Goal: Task Accomplishment & Management: Complete application form

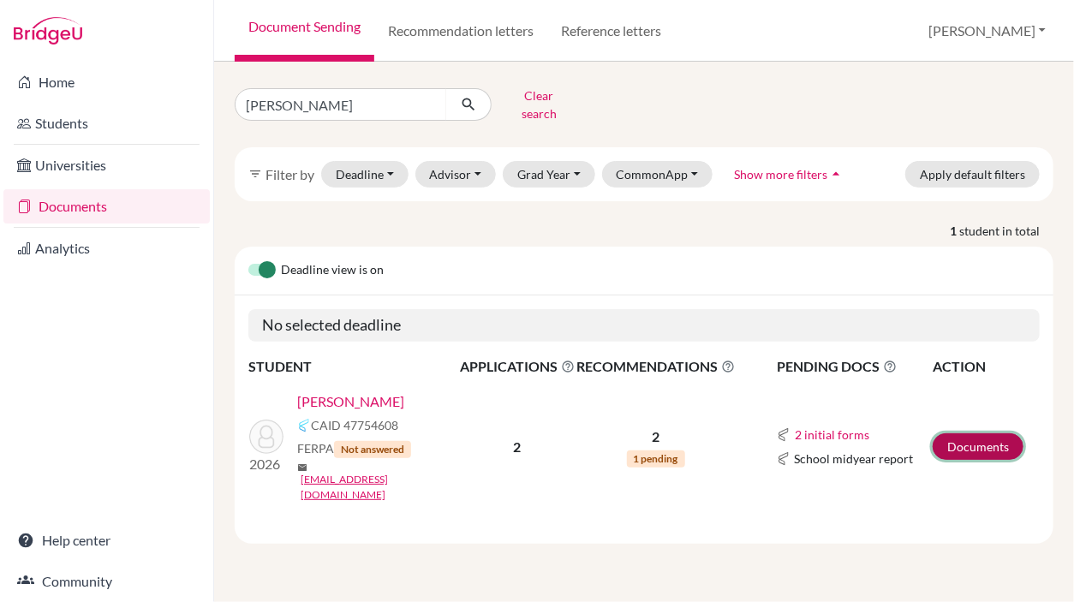
click at [965, 433] on link "Documents" at bounding box center [978, 446] width 91 height 27
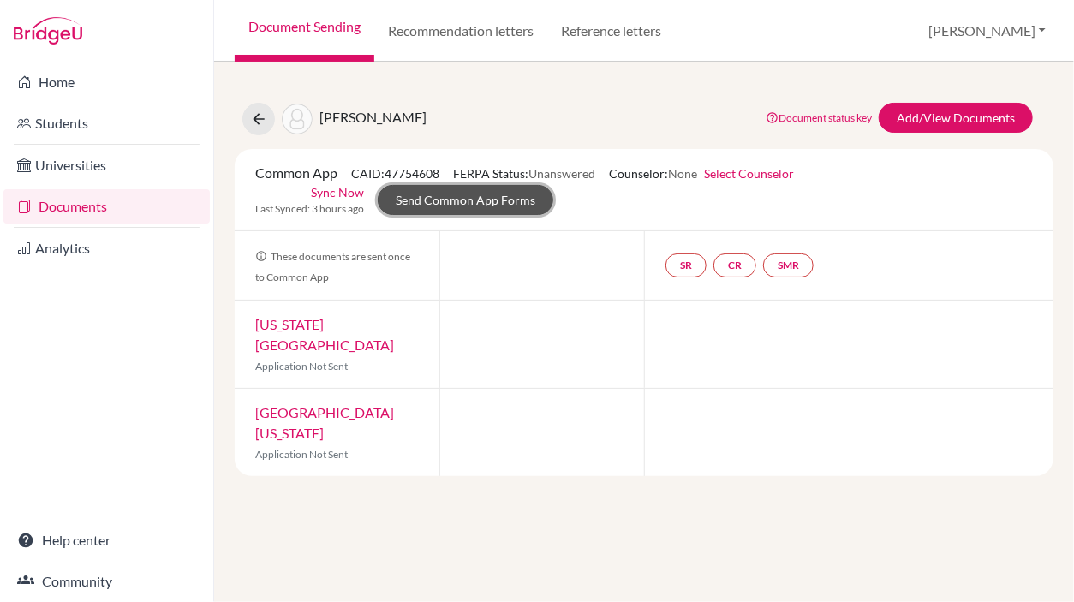
click at [411, 204] on link "Send Common App Forms" at bounding box center [466, 200] width 176 height 30
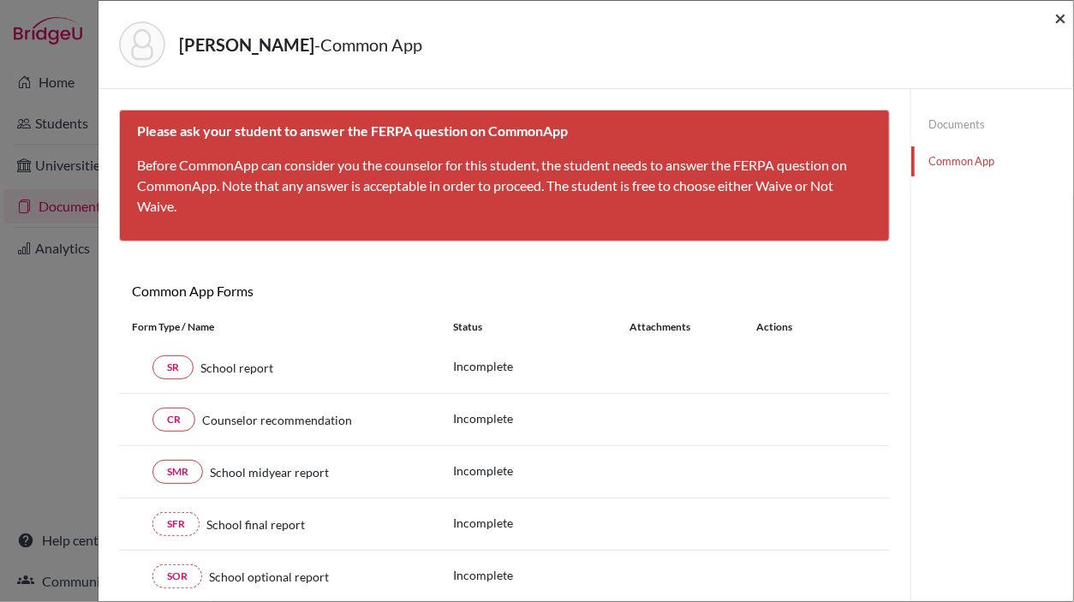
click at [1065, 25] on span "×" at bounding box center [1060, 17] width 12 height 25
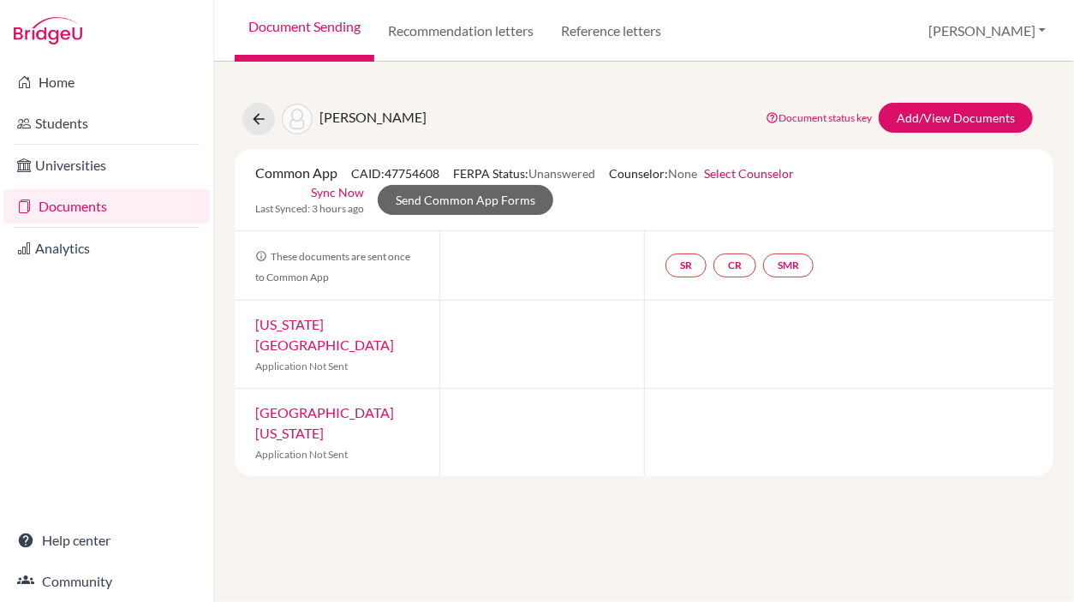
click at [104, 214] on link "Documents" at bounding box center [106, 206] width 206 height 34
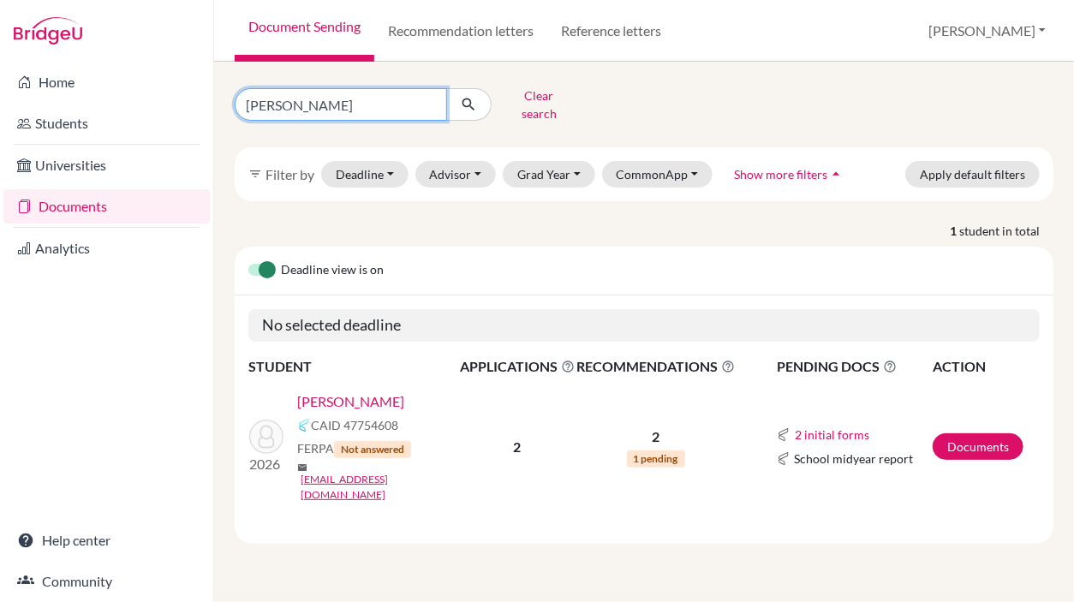
click at [428, 96] on input "[PERSON_NAME]" at bounding box center [341, 104] width 212 height 33
type input "zelda"
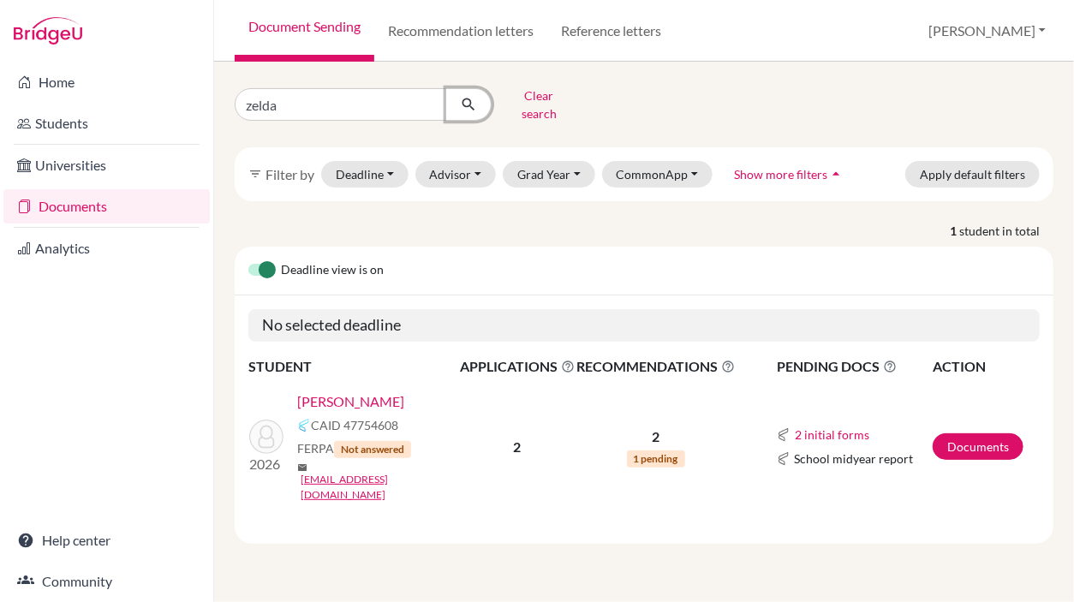
click at [479, 104] on button "submit" at bounding box center [468, 104] width 45 height 33
click at [339, 393] on link "[PERSON_NAME]" at bounding box center [350, 401] width 107 height 21
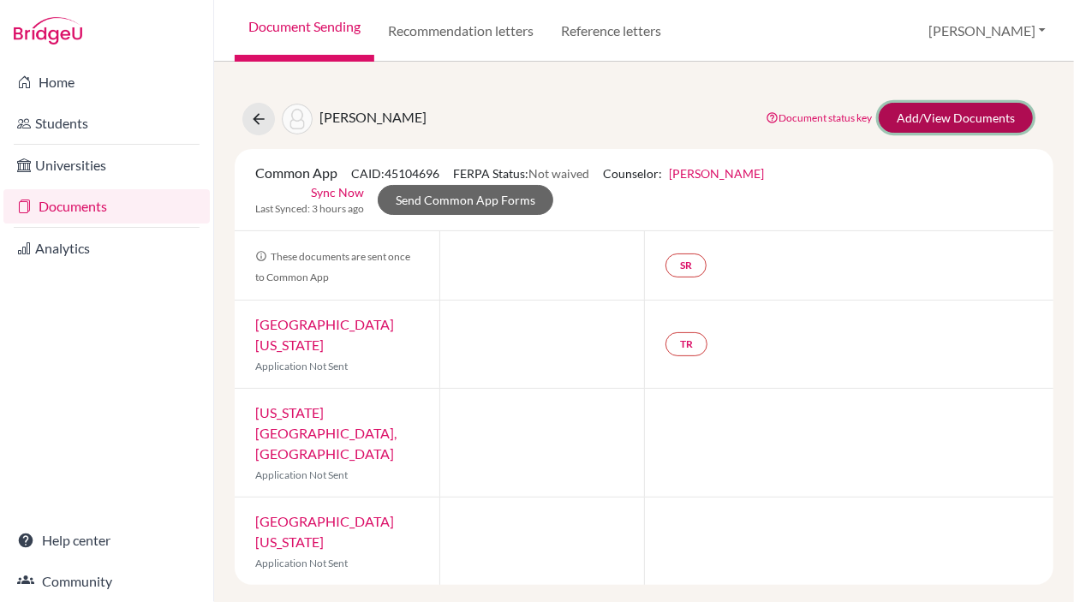
click at [927, 116] on link "Add/View Documents" at bounding box center [956, 118] width 154 height 30
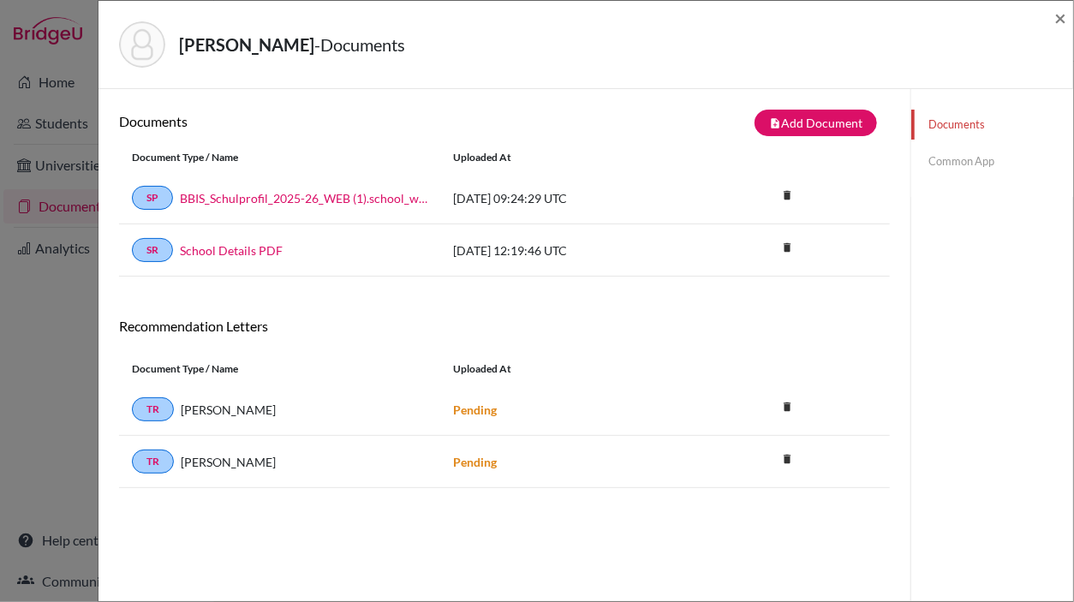
click at [943, 163] on link "Common App" at bounding box center [992, 161] width 162 height 30
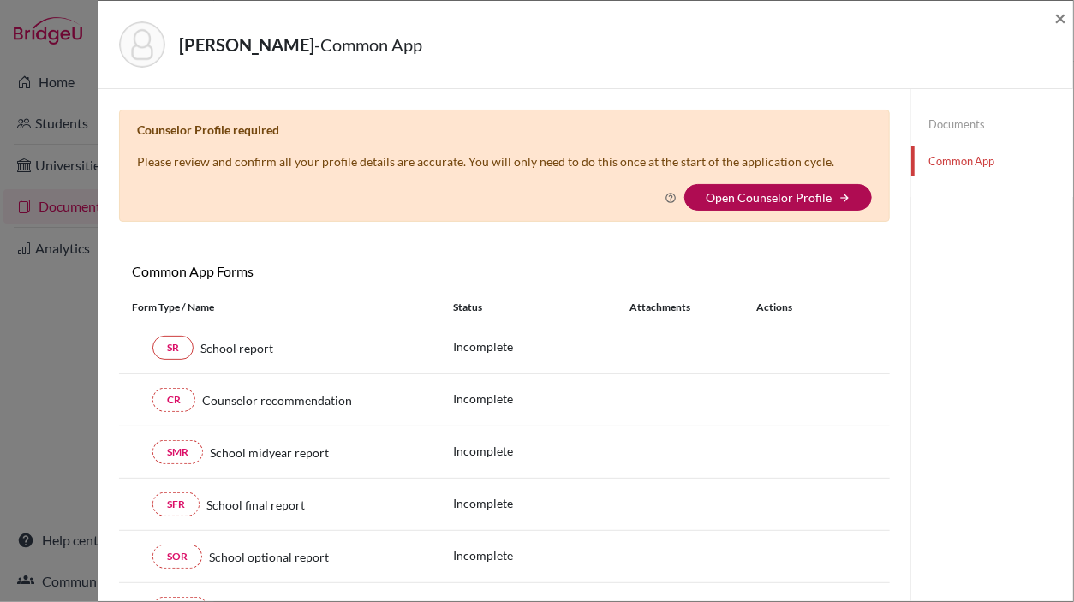
click at [709, 191] on link "Open Counselor Profile" at bounding box center [769, 197] width 126 height 15
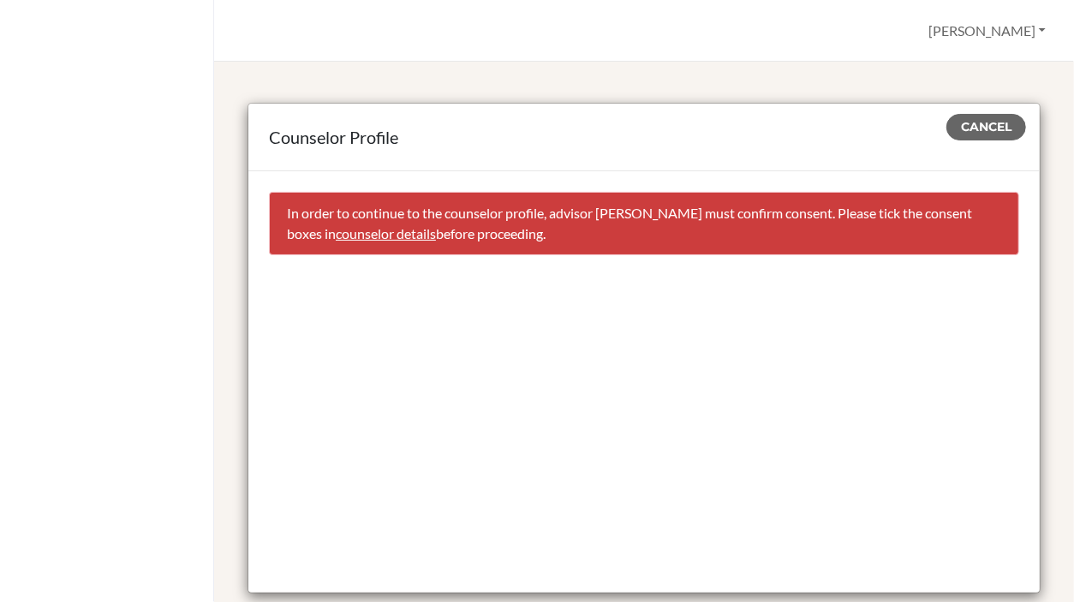
click at [367, 232] on link "counselor details" at bounding box center [386, 233] width 100 height 16
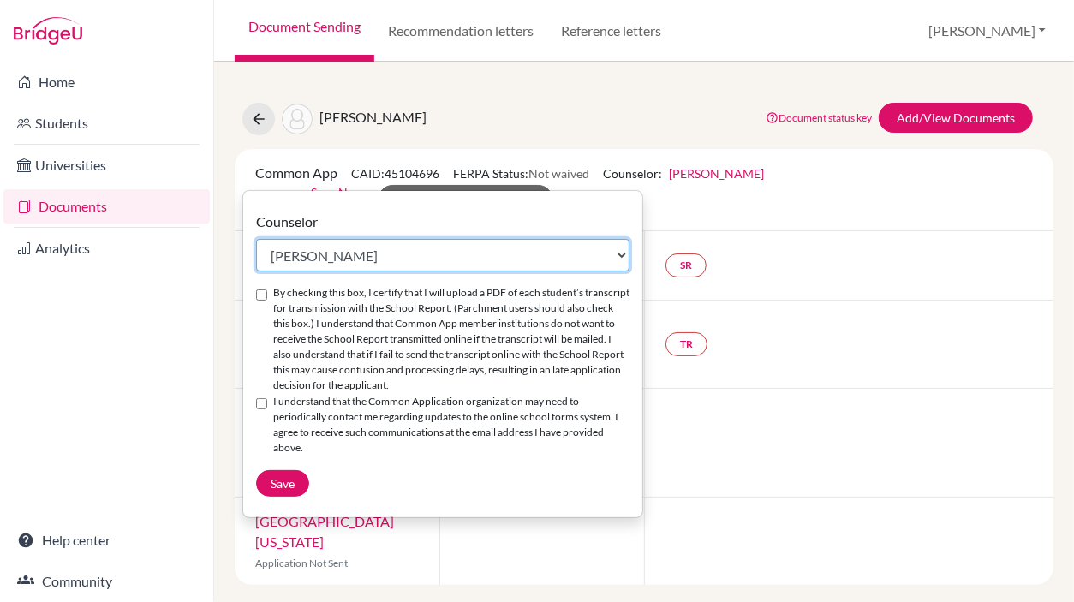
click at [493, 259] on select "Select counselor [PERSON_NAME] [PERSON_NAME] [PERSON_NAME] [PERSON_NAME] [PERSO…" at bounding box center [442, 255] width 373 height 33
select select "227971"
click at [256, 239] on select "Select counselor [PERSON_NAME] [PERSON_NAME] [PERSON_NAME] [PERSON_NAME] [PERSO…" at bounding box center [442, 255] width 373 height 33
click at [259, 293] on input "By checking this box, I certify that I will upload a PDF of each student’s tran…" at bounding box center [261, 294] width 11 height 11
checkbox input "true"
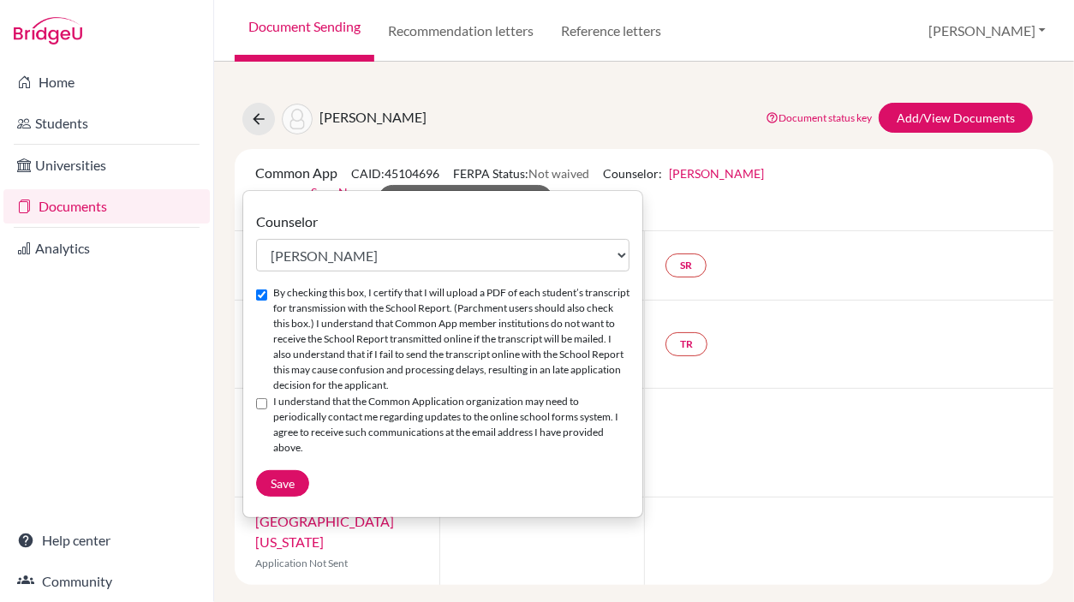
click at [259, 403] on input "I understand that the Common Application organization may need to periodically …" at bounding box center [261, 403] width 11 height 11
checkbox input "true"
click at [291, 484] on span "Save" at bounding box center [283, 483] width 24 height 15
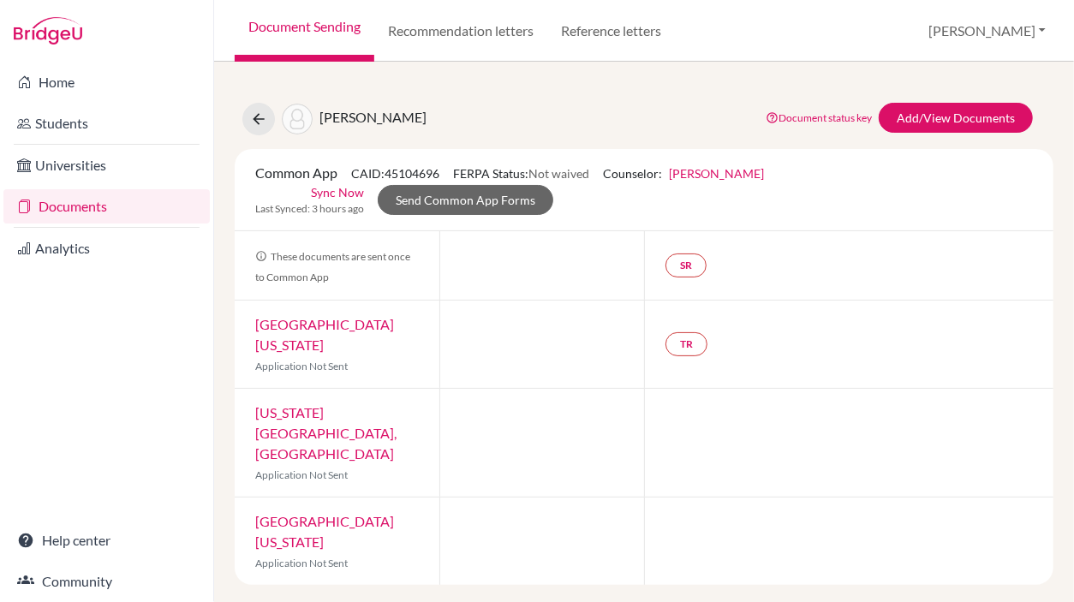
click at [431, 177] on span "CAID: 45104696" at bounding box center [395, 173] width 88 height 15
click at [428, 199] on link "Send Common App Forms" at bounding box center [466, 200] width 176 height 30
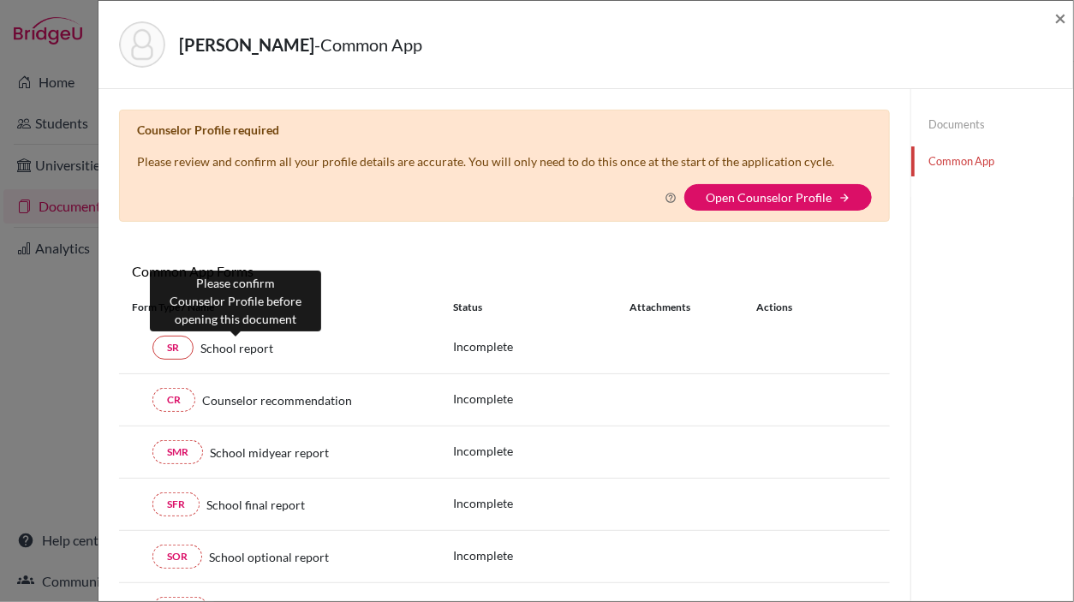
click at [242, 349] on span "School report" at bounding box center [236, 348] width 73 height 18
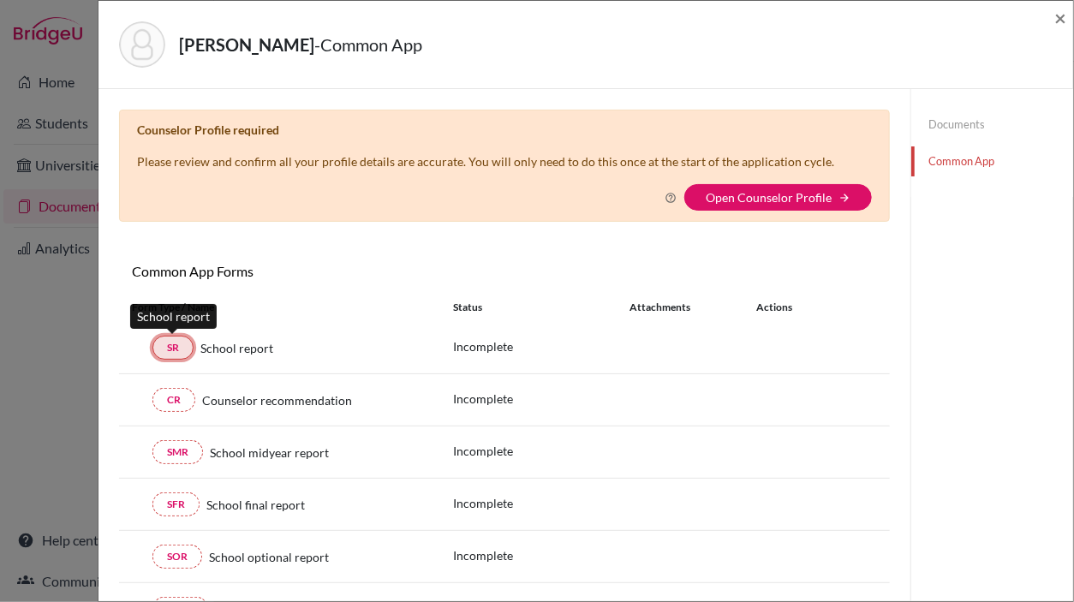
click at [161, 352] on link "SR" at bounding box center [172, 348] width 41 height 24
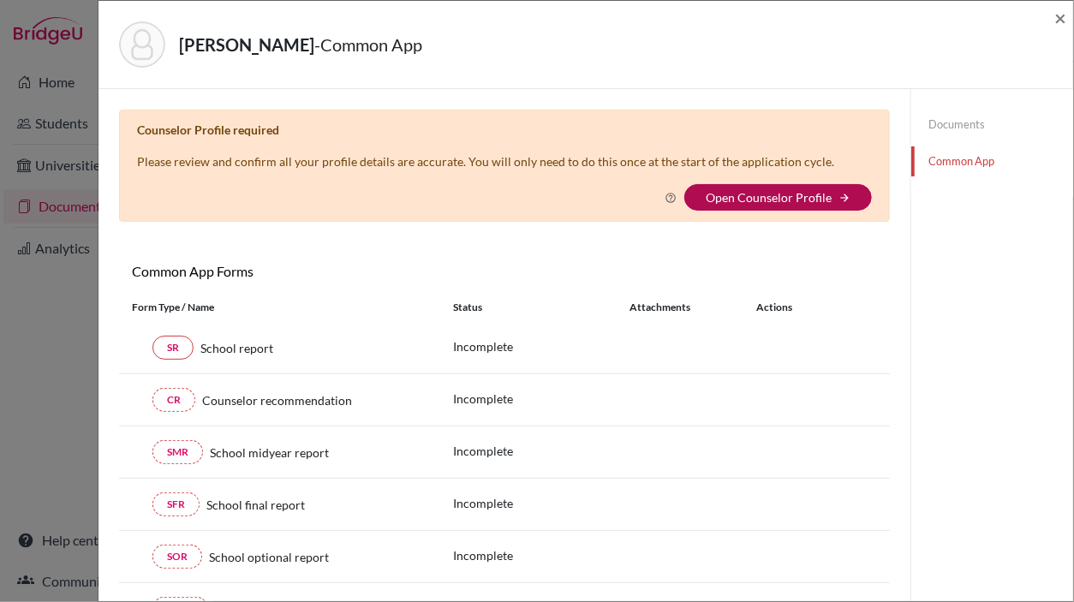
click at [761, 193] on link "Open Counselor Profile" at bounding box center [769, 197] width 126 height 15
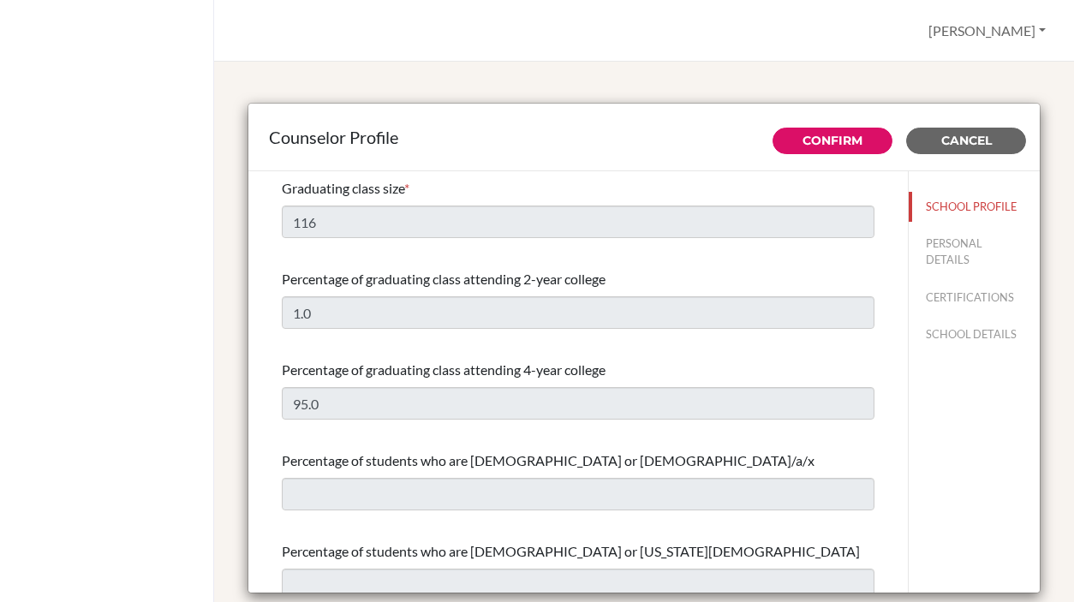
select select "0"
select select "350809"
click at [784, 128] on button "Confirm" at bounding box center [832, 141] width 120 height 27
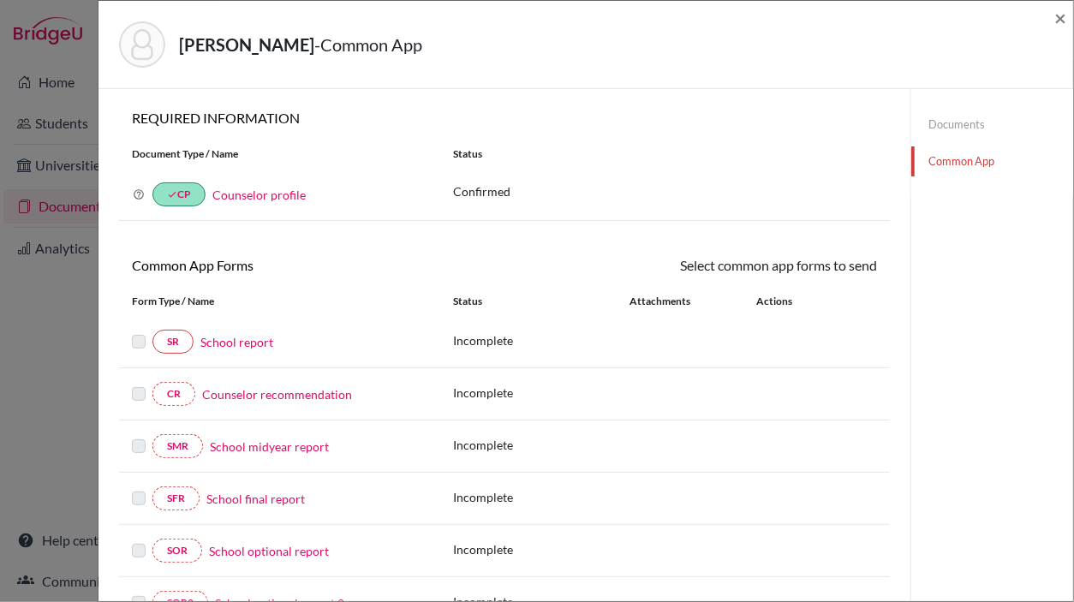
select select "227971"
checkbox input "true"
click at [244, 340] on link "School report" at bounding box center [236, 342] width 73 height 18
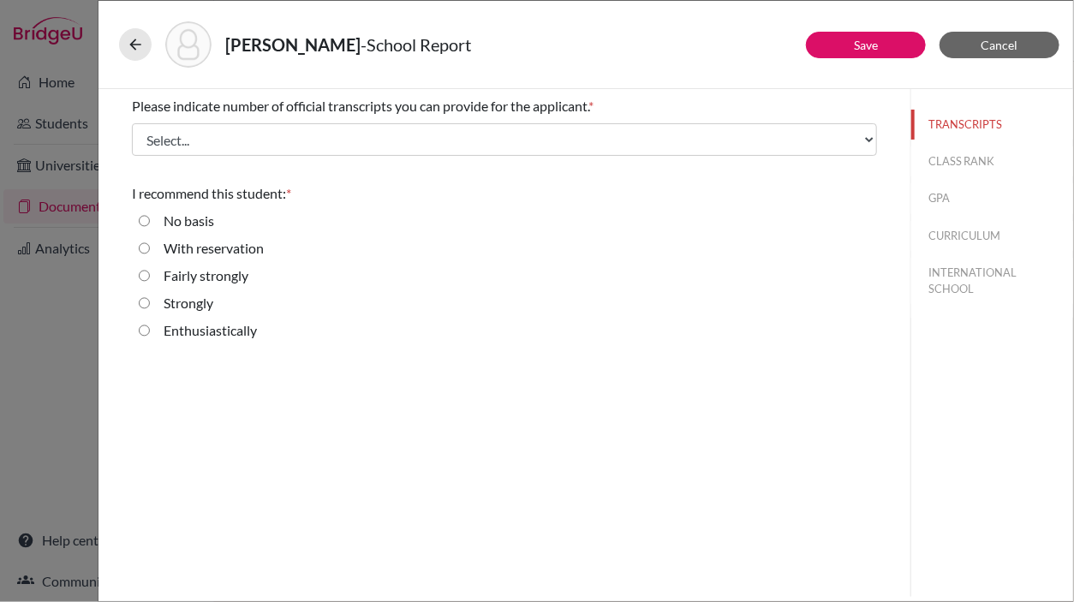
click at [143, 324] on input "Enthusiastically" at bounding box center [144, 330] width 11 height 21
radio input "true"
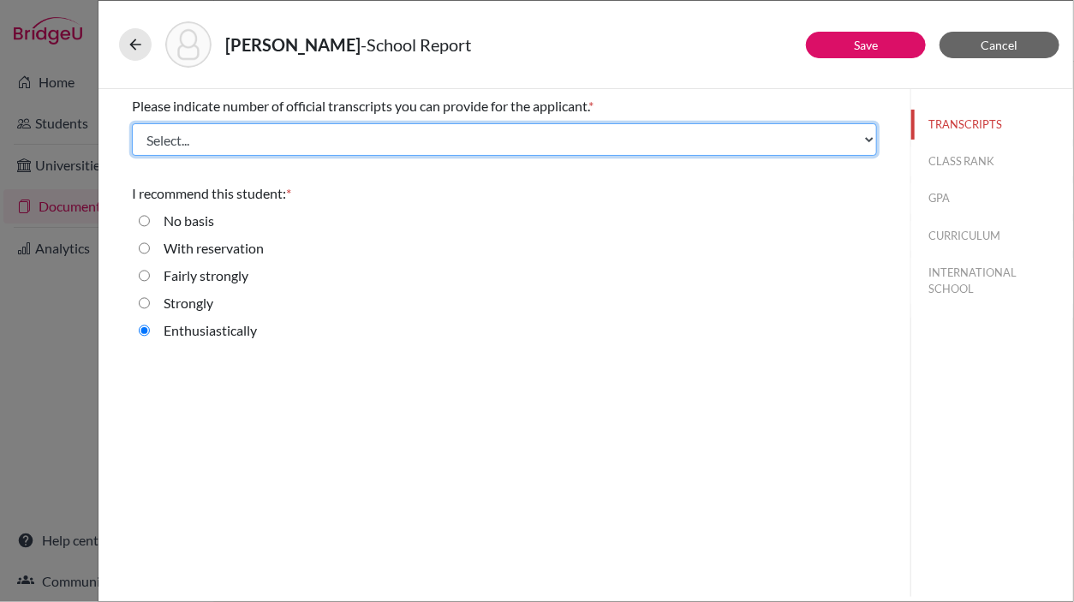
click at [349, 146] on select "Select... 1 2 3 4" at bounding box center [504, 139] width 745 height 33
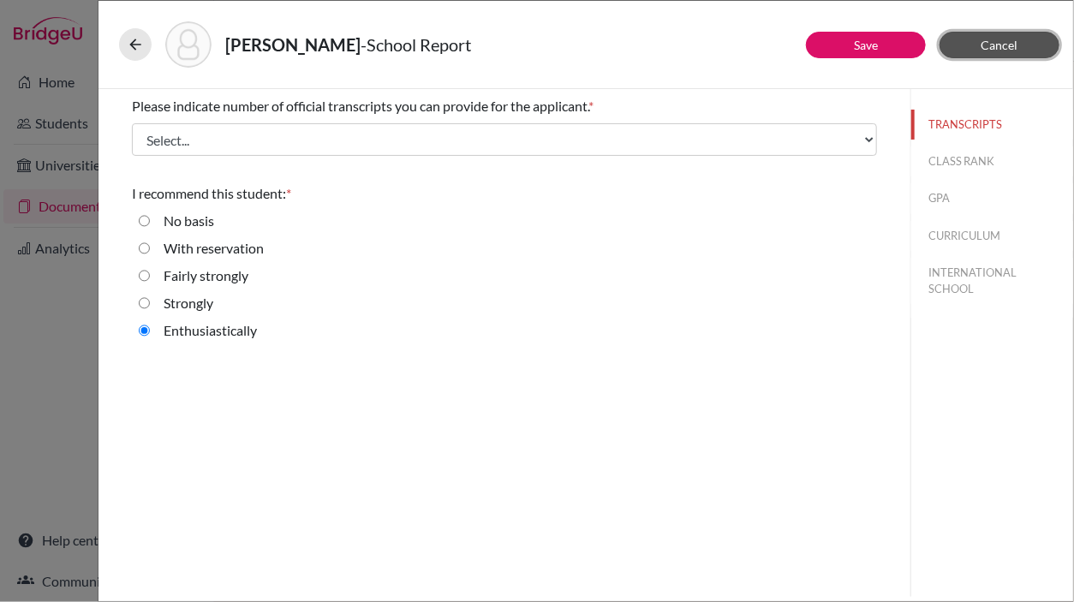
click at [974, 41] on button "Cancel" at bounding box center [999, 45] width 120 height 27
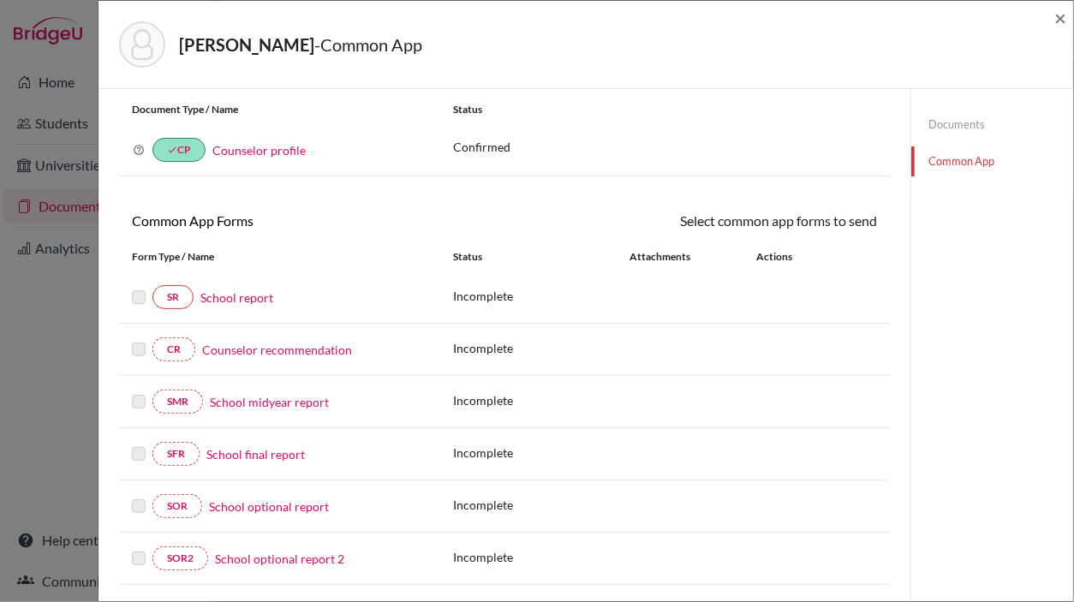
scroll to position [86, 0]
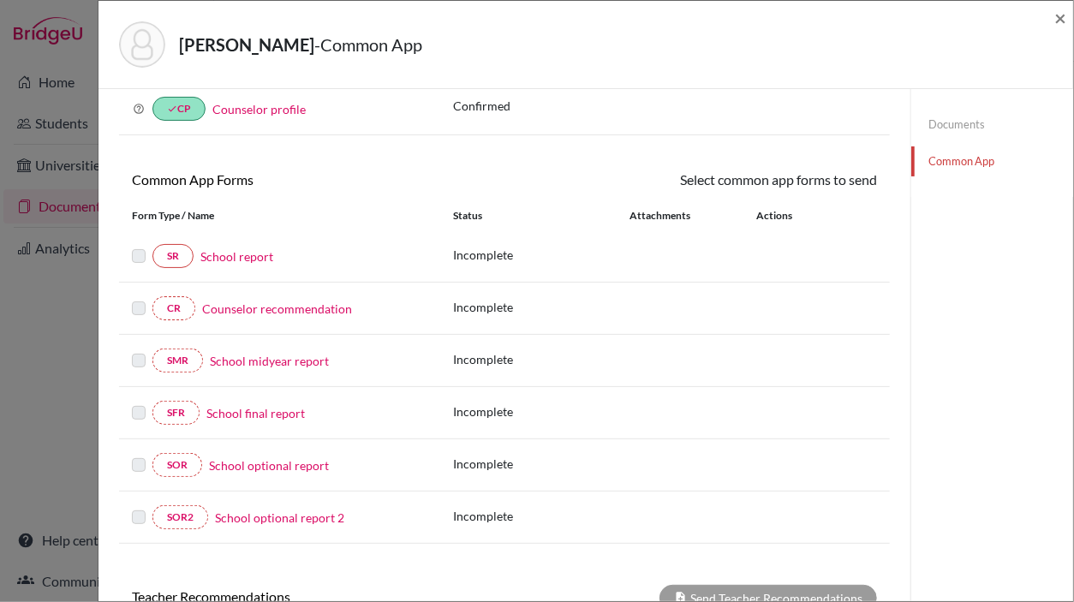
click at [221, 311] on link "Counselor recommendation" at bounding box center [277, 309] width 150 height 18
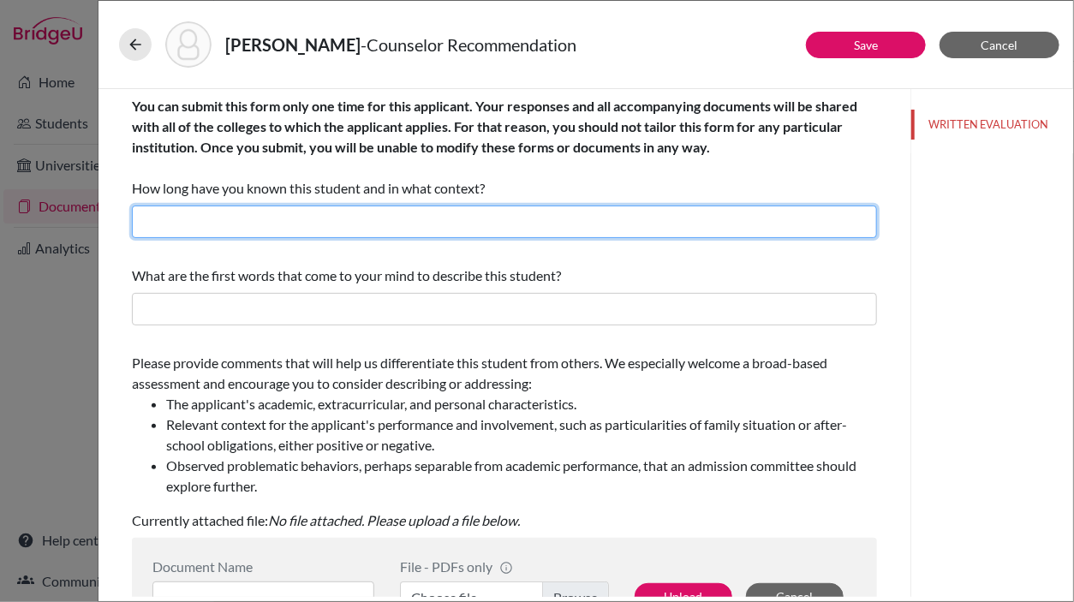
click at [199, 218] on input "text" at bounding box center [504, 222] width 745 height 33
type input "4 years, school counselor"
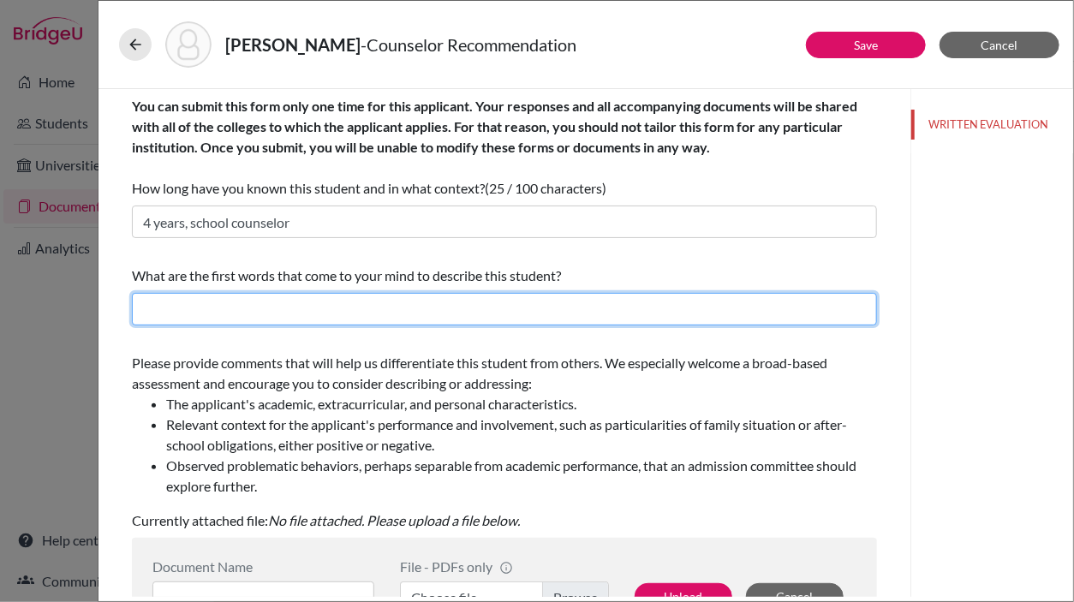
click at [188, 316] on input "text" at bounding box center [504, 309] width 745 height 33
type input "B"
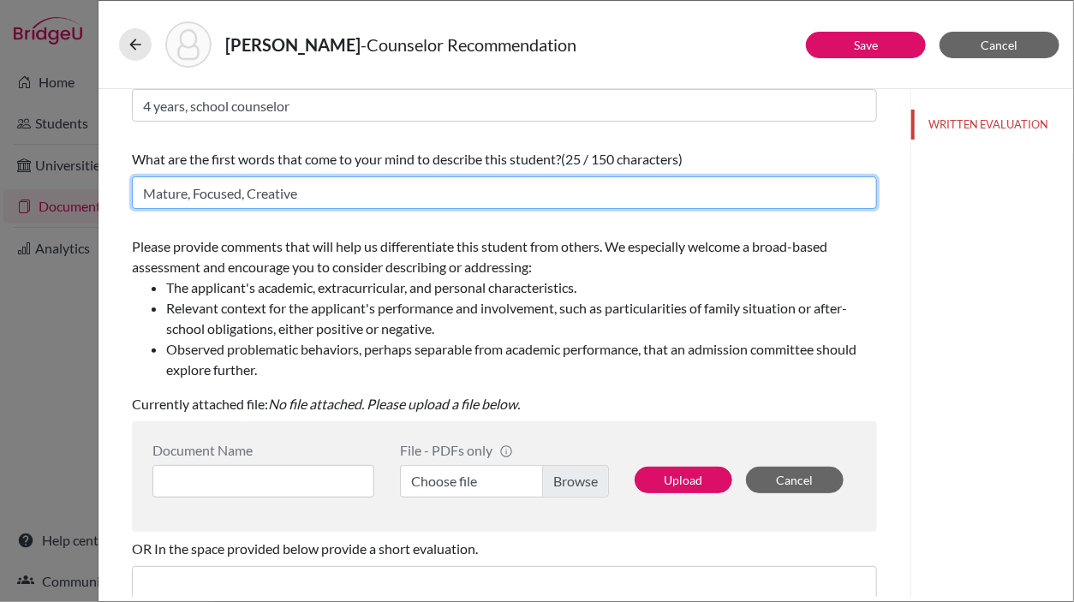
scroll to position [257, 0]
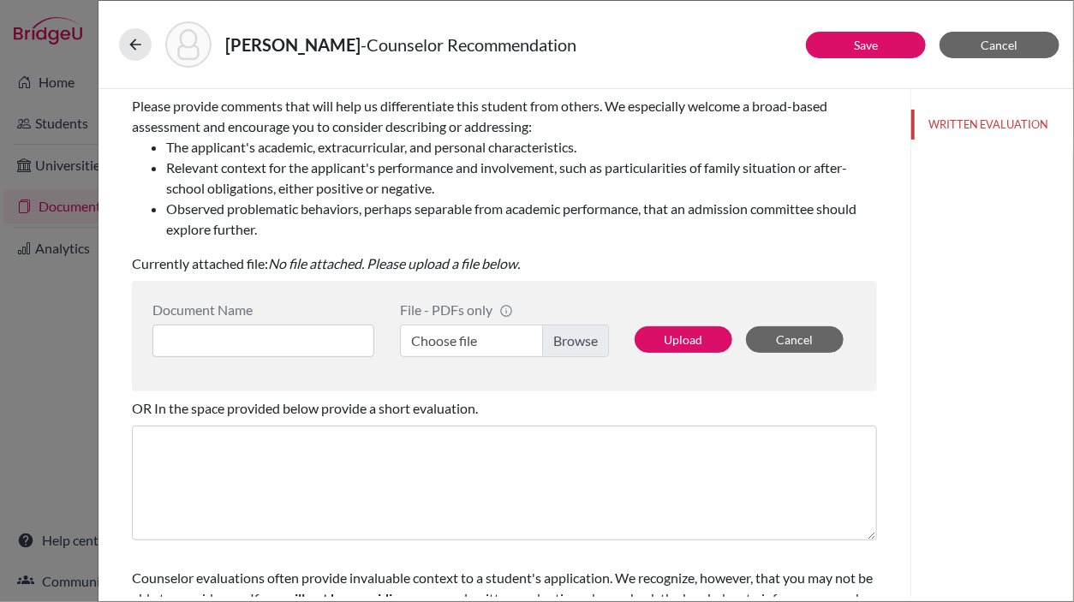
type input "Mature, Focused, Creative"
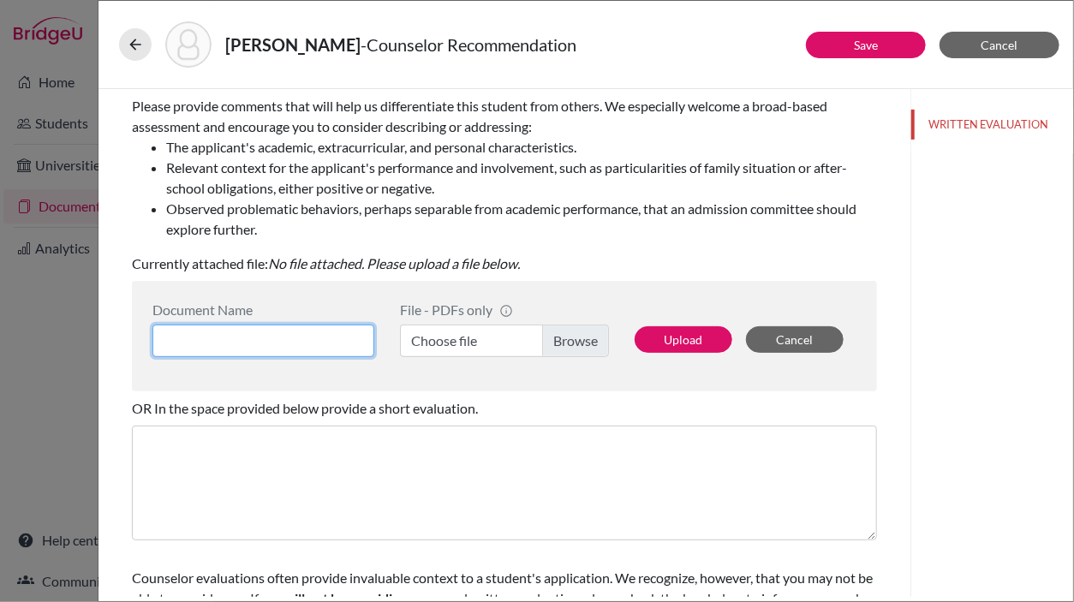
click at [212, 347] on input at bounding box center [263, 341] width 222 height 33
type input "Letter of recommendation"
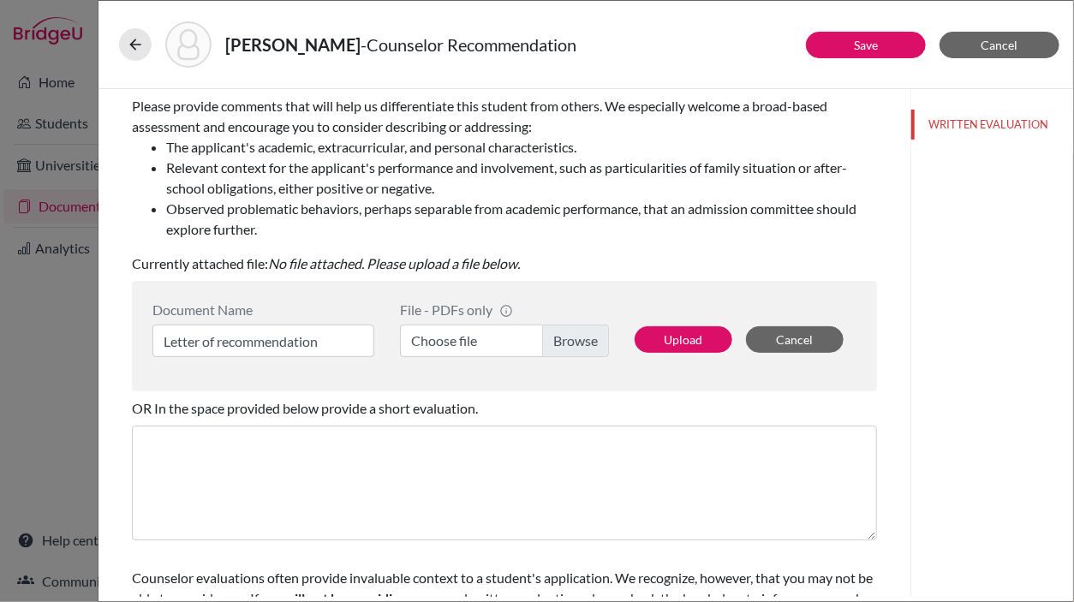
click at [558, 336] on label "Choose file" at bounding box center [504, 341] width 209 height 33
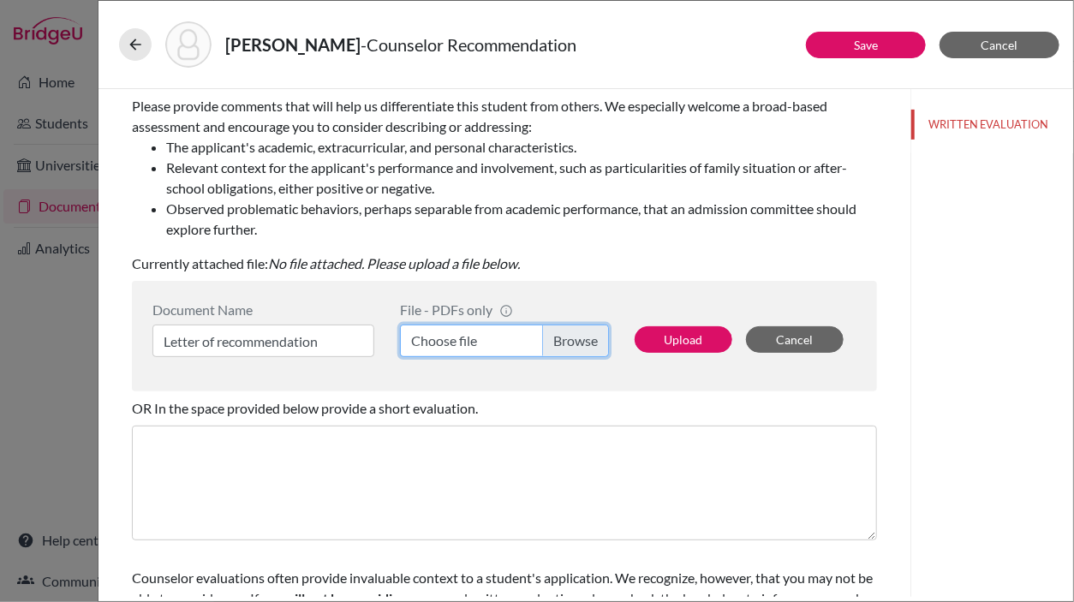
click at [558, 336] on input "Choose file" at bounding box center [504, 341] width 209 height 33
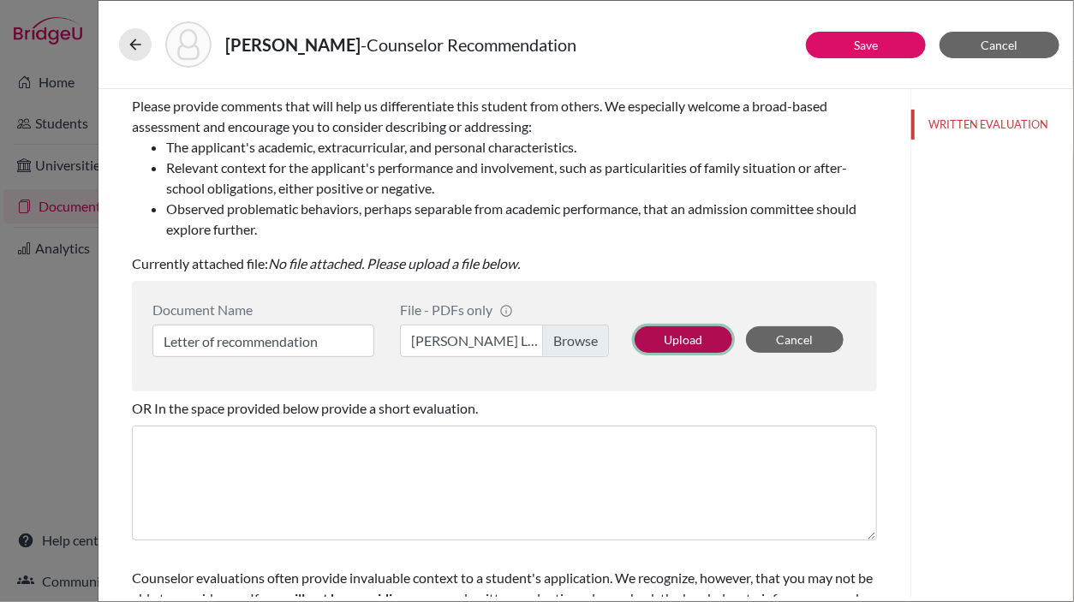
drag, startPoint x: 669, startPoint y: 338, endPoint x: 7, endPoint y: 249, distance: 668.0
click at [671, 337] on button "Upload" at bounding box center [684, 339] width 98 height 27
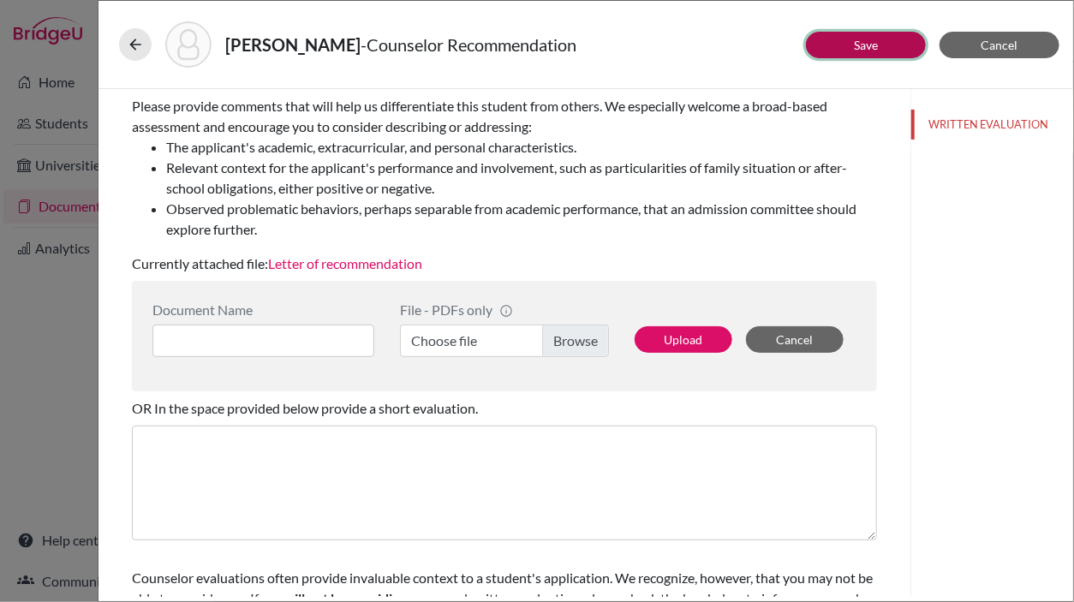
click at [843, 48] on button "Save" at bounding box center [866, 45] width 120 height 27
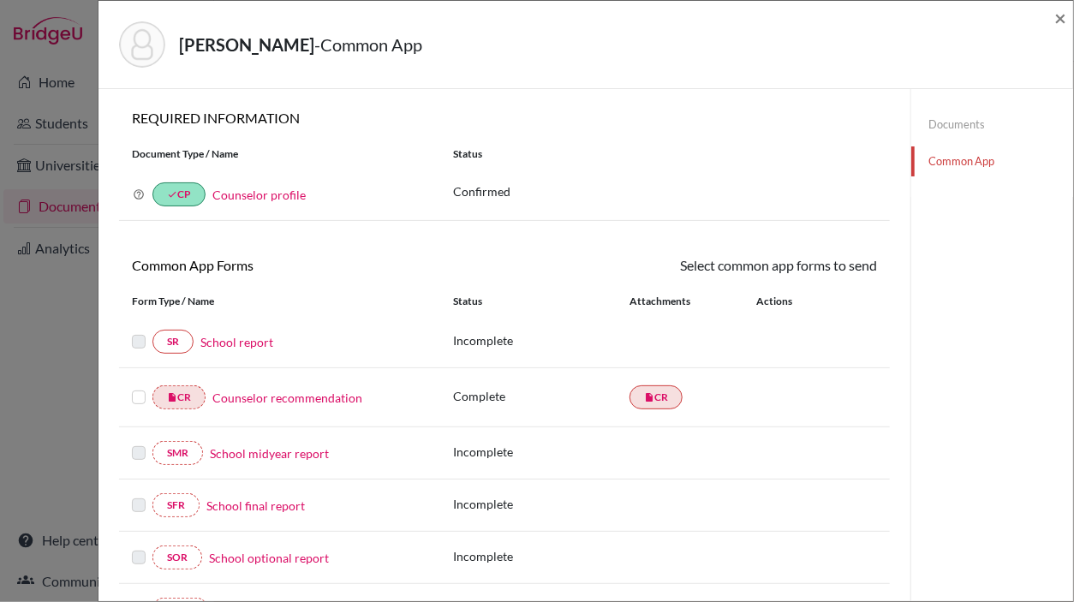
click at [145, 387] on label at bounding box center [139, 387] width 14 height 0
click at [0, 0] on input "checkbox" at bounding box center [0, 0] width 0 height 0
click at [845, 276] on link "Send" at bounding box center [841, 268] width 71 height 27
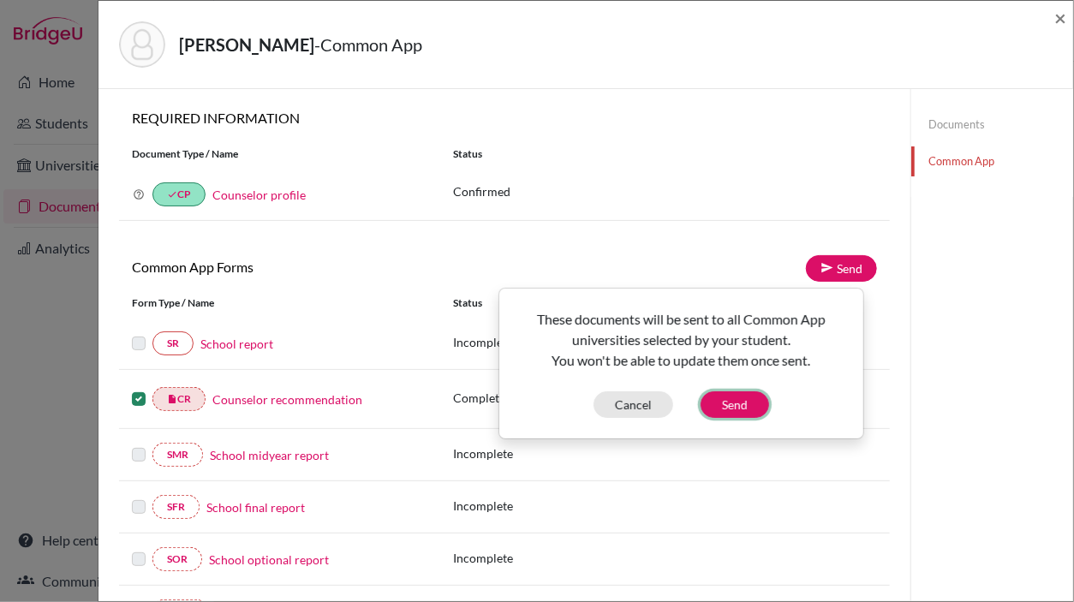
click at [733, 417] on button "Send" at bounding box center [735, 404] width 69 height 27
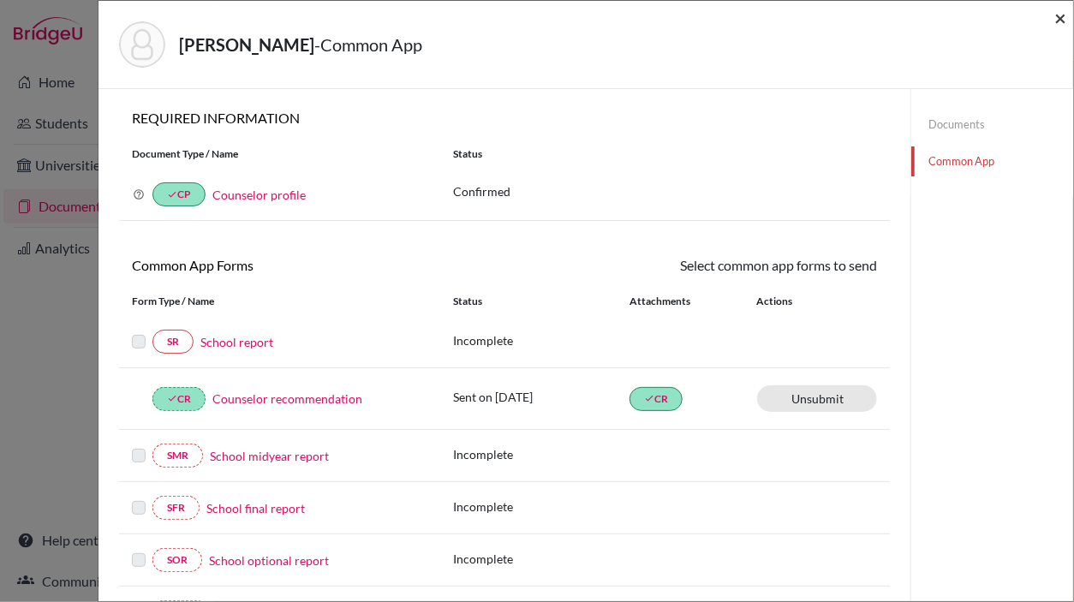
click at [1054, 21] on span "×" at bounding box center [1060, 17] width 12 height 25
